Goal: Information Seeking & Learning: Learn about a topic

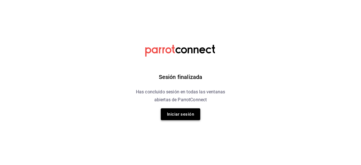
click at [185, 115] on button "Iniciar sesión" at bounding box center [181, 114] width 40 height 12
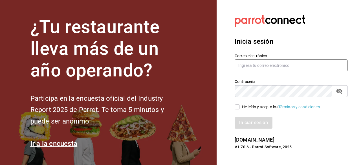
type input "[EMAIL_ADDRESS][DOMAIN_NAME]"
click at [235, 107] on input "He leído y acepto los Términos y condiciones." at bounding box center [237, 106] width 5 height 5
checkbox input "true"
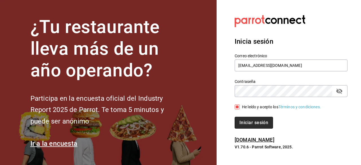
click at [254, 127] on button "Iniciar sesión" at bounding box center [254, 123] width 38 height 12
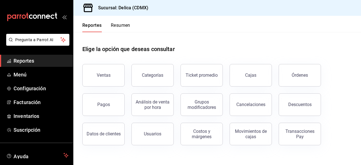
click at [125, 81] on div "Categorías" at bounding box center [149, 71] width 49 height 29
click at [144, 79] on button "Categorías" at bounding box center [153, 75] width 42 height 23
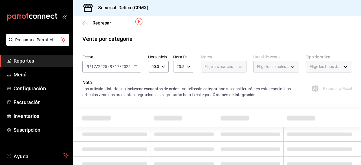
scroll to position [24, 0]
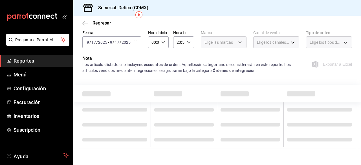
click at [135, 43] on icon "button" at bounding box center [136, 42] width 4 height 4
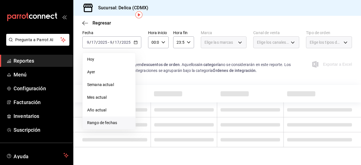
click at [113, 121] on span "Rango de fechas" at bounding box center [109, 123] width 44 height 6
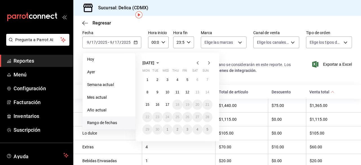
click at [197, 63] on icon "button" at bounding box center [198, 62] width 2 height 3
click at [189, 79] on button "1" at bounding box center [188, 80] width 10 height 10
click at [211, 131] on button "31" at bounding box center [208, 129] width 10 height 10
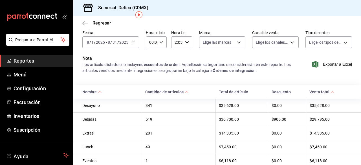
click at [29, 60] on span "Reportes" at bounding box center [41, 61] width 55 height 8
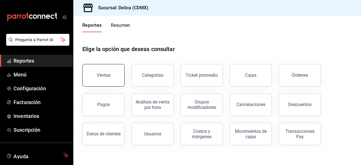
click at [105, 78] on button "Ventas" at bounding box center [103, 75] width 42 height 23
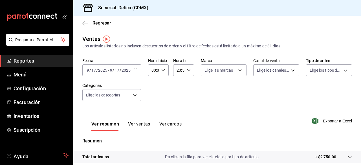
click at [135, 72] on \(Stroke\) "button" at bounding box center [135, 70] width 3 height 3
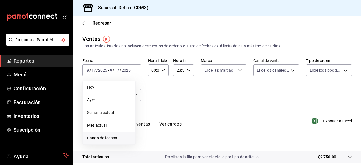
click at [110, 141] on li "Rango de fechas" at bounding box center [109, 138] width 53 height 13
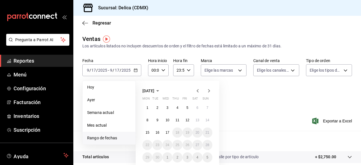
click at [198, 92] on icon "button" at bounding box center [198, 91] width 7 height 7
click at [186, 107] on button "1" at bounding box center [188, 108] width 10 height 10
click at [209, 158] on abbr "31" at bounding box center [208, 158] width 4 height 4
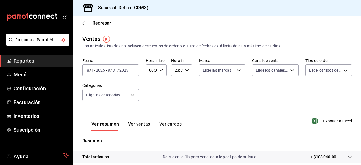
click at [238, 110] on div "Ver resumen Ver ventas Ver cargos Exportar a Excel" at bounding box center [217, 119] width 288 height 23
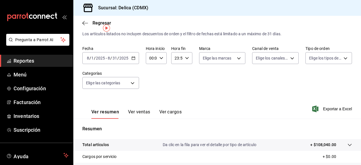
scroll to position [11, 0]
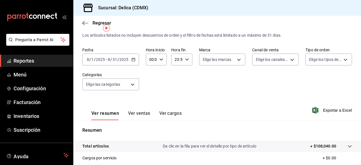
click at [138, 117] on button "Ver ventas" at bounding box center [139, 116] width 22 height 10
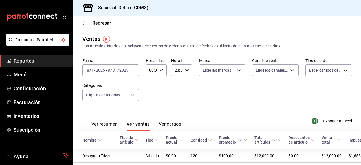
click at [170, 126] on button "Ver cargos" at bounding box center [170, 126] width 23 height 10
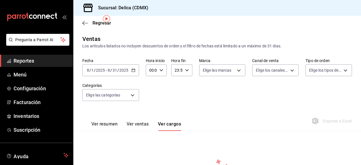
scroll to position [65, 0]
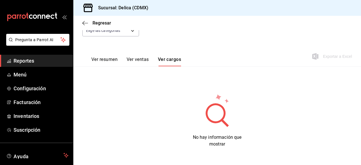
click at [99, 58] on button "Ver resumen" at bounding box center [104, 62] width 26 height 10
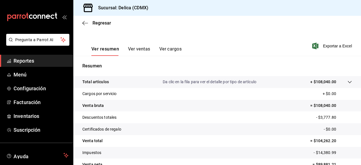
scroll to position [75, 0]
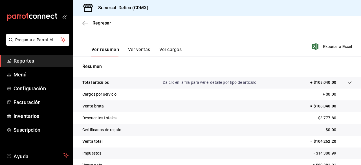
click at [141, 49] on button "Ver ventas" at bounding box center [139, 52] width 22 height 10
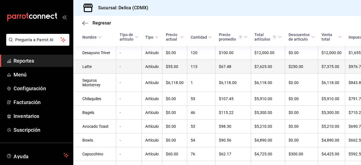
scroll to position [103, 0]
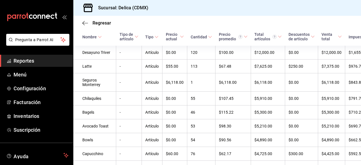
click at [208, 38] on icon at bounding box center [210, 37] width 4 height 4
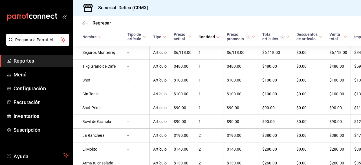
click at [216, 38] on icon at bounding box center [218, 37] width 4 height 4
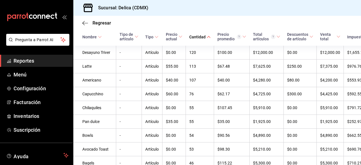
click at [186, 23] on div "Regresar" at bounding box center [217, 23] width 288 height 14
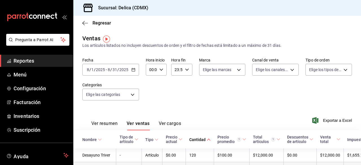
scroll to position [0, 0]
click at [108, 124] on button "Ver resumen" at bounding box center [104, 126] width 26 height 10
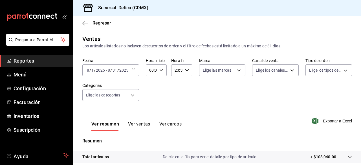
scroll to position [105, 0]
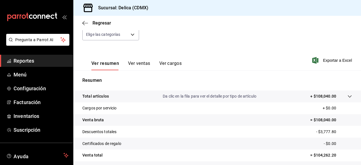
click at [168, 65] on button "Ver cargos" at bounding box center [171, 66] width 23 height 10
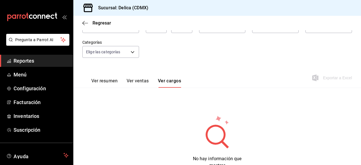
scroll to position [61, 0]
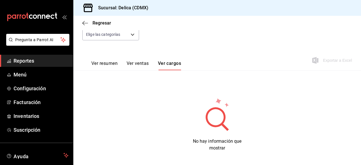
click at [51, 56] on link "Reportes" at bounding box center [36, 61] width 73 height 12
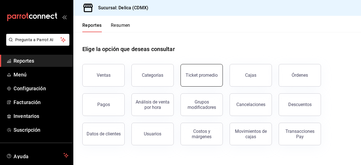
click at [219, 75] on button "Ticket promedio" at bounding box center [202, 75] width 42 height 23
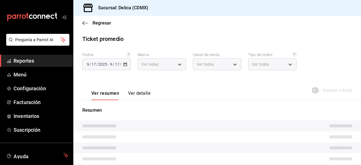
type input "7a730996-5f62-4272-afe4-36f0d9084e78"
type input "PARROT,UBER_EATS,RAPPI,DIDI_FOOD,ONLINE"
type input "bfd7ab18-e1c4-4f06-b959-f5e557a55888,f12cf57f-01fe-4089-8c69-5e00d1331881,EXTER…"
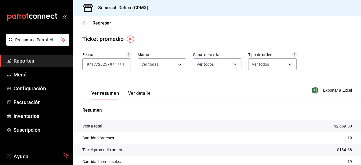
click at [124, 65] on icon "button" at bounding box center [125, 64] width 4 height 4
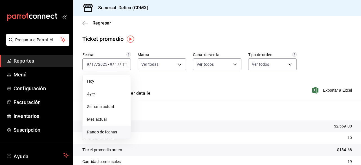
click at [103, 132] on span "Rango de fechas" at bounding box center [106, 132] width 39 height 6
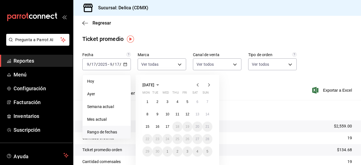
click at [198, 85] on icon "button" at bounding box center [198, 85] width 7 height 7
click at [190, 102] on button "1" at bounding box center [188, 102] width 10 height 10
click at [209, 153] on button "31" at bounding box center [208, 152] width 10 height 10
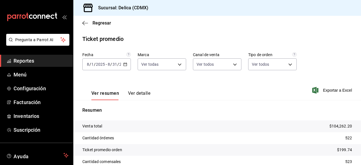
scroll to position [39, 0]
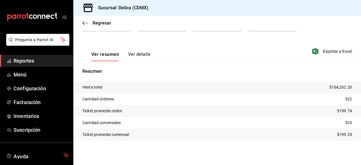
click at [143, 52] on button "Ver detalle" at bounding box center [139, 57] width 22 height 10
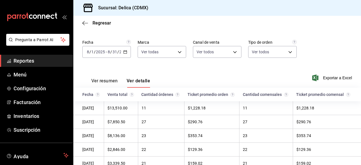
scroll to position [39, 0]
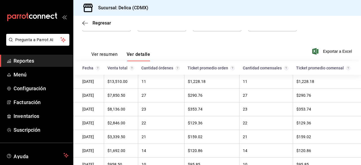
click at [21, 64] on span "Reportes" at bounding box center [41, 61] width 55 height 8
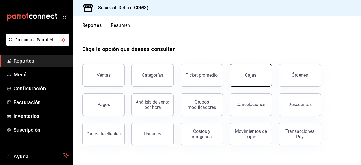
click at [254, 77] on div "Cajas" at bounding box center [251, 75] width 12 height 7
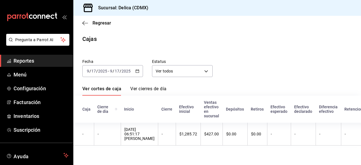
click at [27, 64] on span "Reportes" at bounding box center [41, 61] width 55 height 8
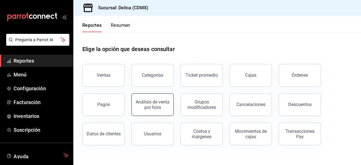
click at [154, 110] on button "Análisis de venta por hora" at bounding box center [153, 104] width 42 height 23
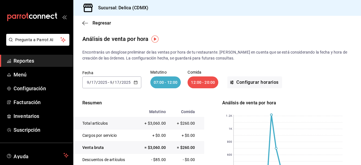
click at [136, 84] on icon "button" at bounding box center [136, 82] width 4 height 4
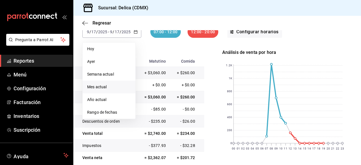
scroll to position [51, 0]
click at [103, 113] on span "Rango de fechas" at bounding box center [109, 112] width 44 height 6
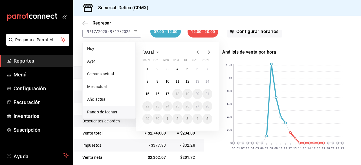
click at [198, 53] on icon "button" at bounding box center [198, 52] width 2 height 3
click at [185, 69] on button "1" at bounding box center [188, 69] width 10 height 10
click at [210, 119] on button "31" at bounding box center [208, 119] width 10 height 10
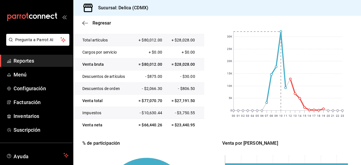
scroll to position [84, 0]
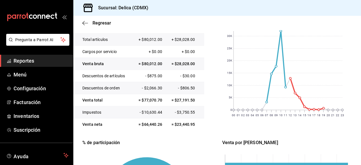
click at [29, 61] on span "Reportes" at bounding box center [41, 61] width 55 height 8
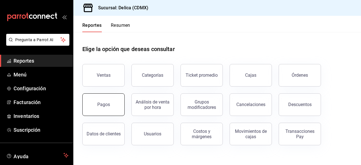
click at [101, 111] on button "Pagos" at bounding box center [103, 104] width 42 height 23
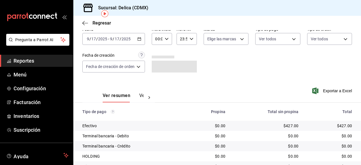
scroll to position [24, 0]
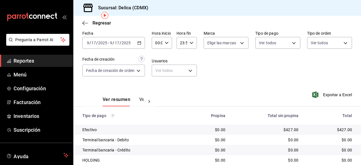
click at [140, 41] on icon "button" at bounding box center [139, 43] width 4 height 4
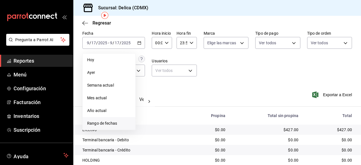
click at [116, 125] on span "Rango de fechas" at bounding box center [109, 124] width 44 height 6
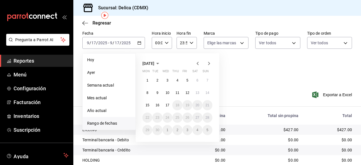
click at [198, 65] on icon "button" at bounding box center [198, 63] width 7 height 7
click at [187, 81] on abbr "1" at bounding box center [188, 80] width 2 height 4
click at [206, 130] on abbr "31" at bounding box center [208, 130] width 4 height 4
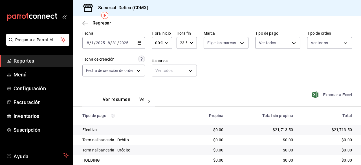
click at [330, 95] on span "Exportar a Excel" at bounding box center [333, 94] width 39 height 7
